Goal: Task Accomplishment & Management: Manage account settings

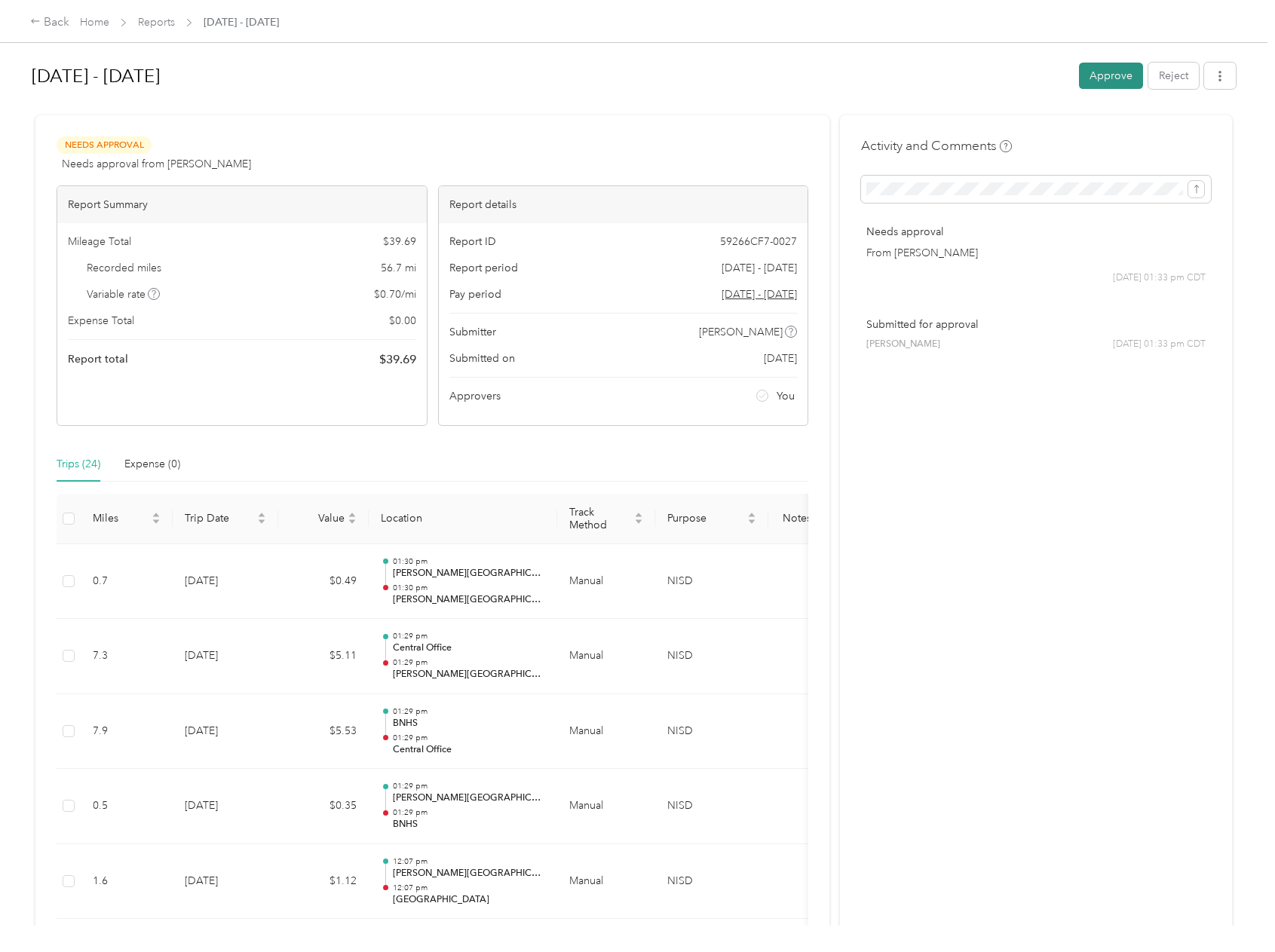
click at [1098, 79] on button "Approve" at bounding box center [1112, 76] width 64 height 27
click at [156, 25] on link "Reports" at bounding box center [156, 22] width 37 height 13
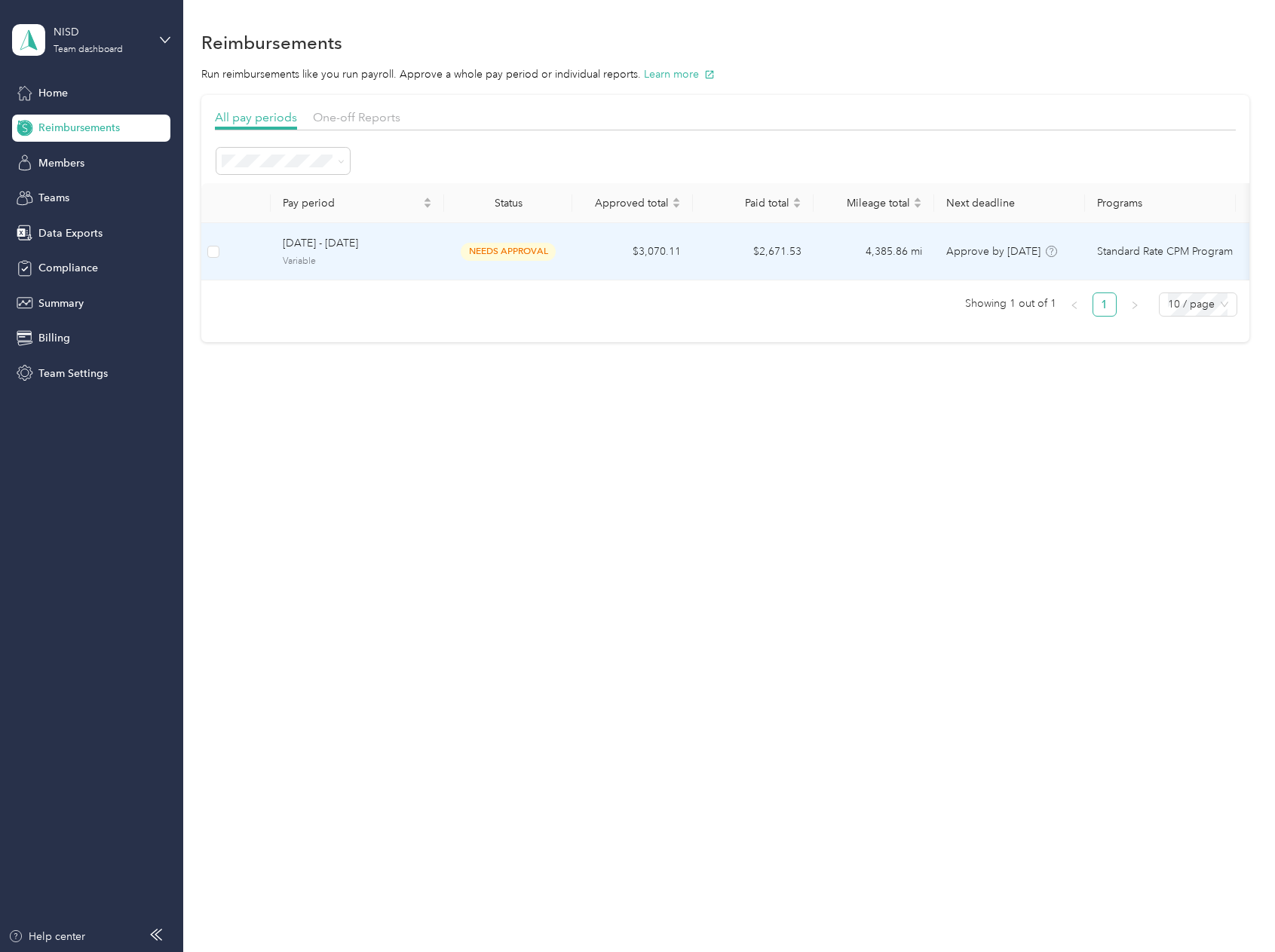
click at [297, 253] on div "[DATE] - [DATE] Variable" at bounding box center [357, 251] width 149 height 32
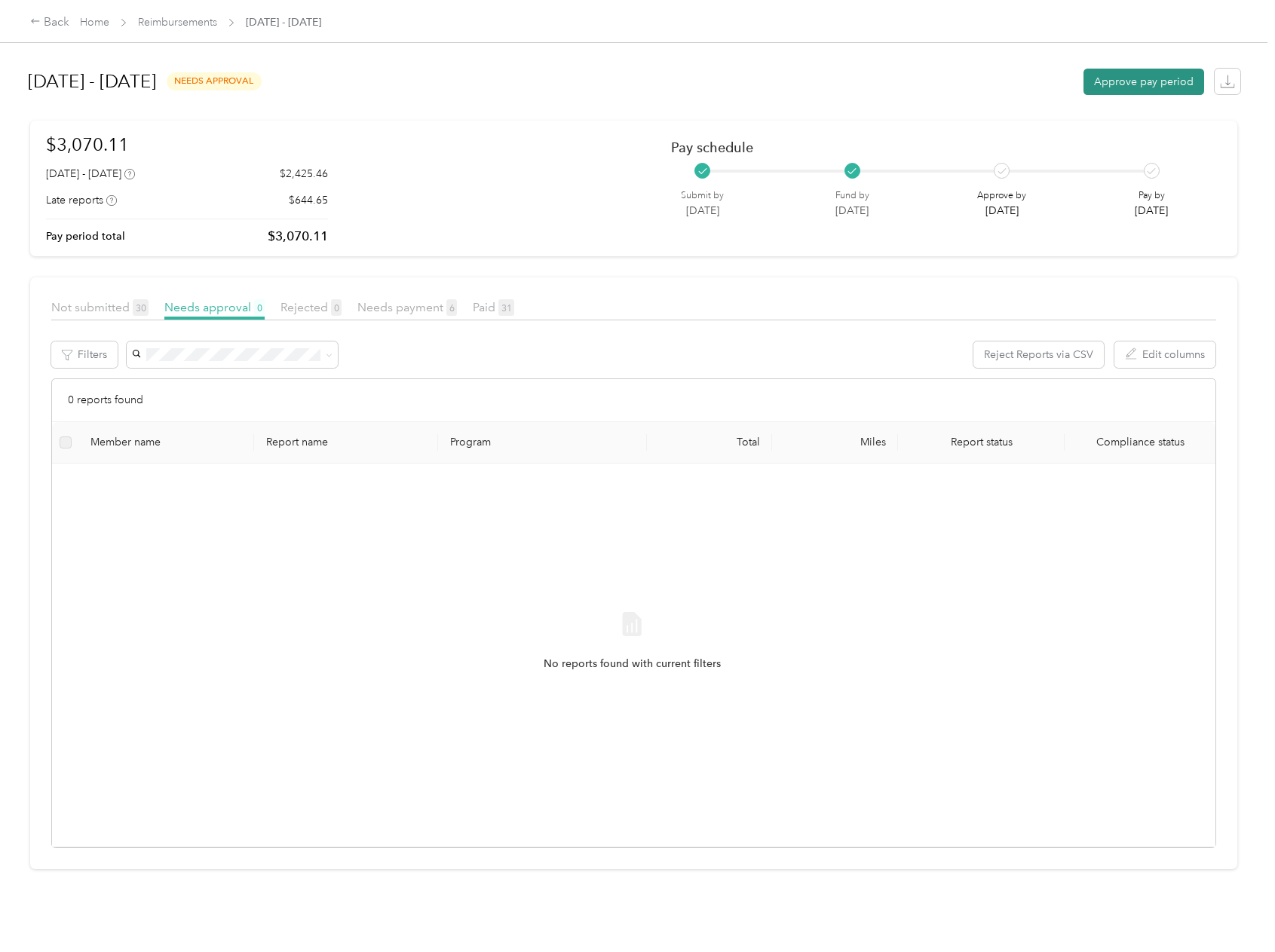
click at [1098, 85] on button "Approve pay period" at bounding box center [1144, 82] width 121 height 27
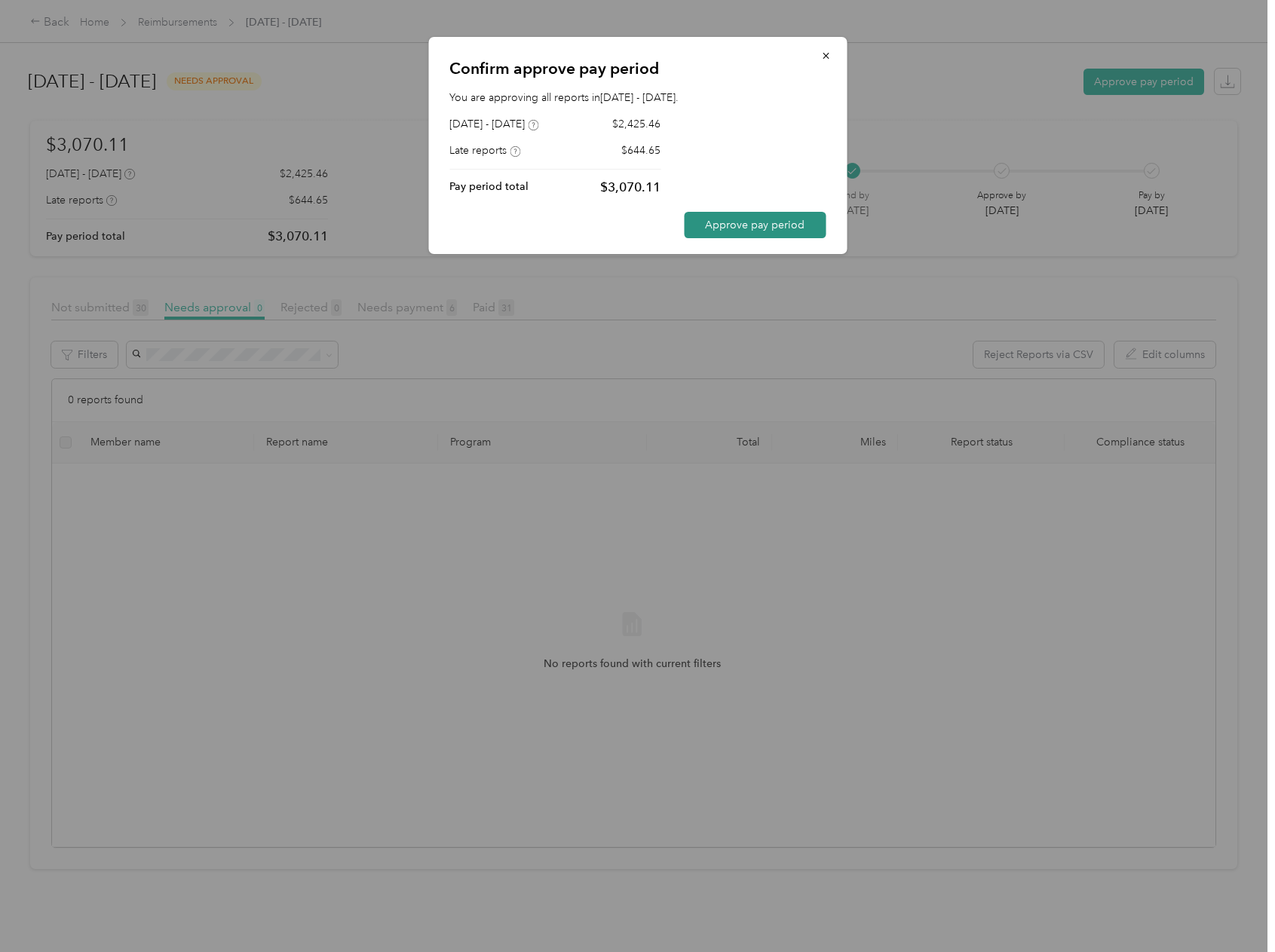
click at [754, 229] on button "Approve pay period" at bounding box center [755, 225] width 141 height 27
